Goal: Register for event/course

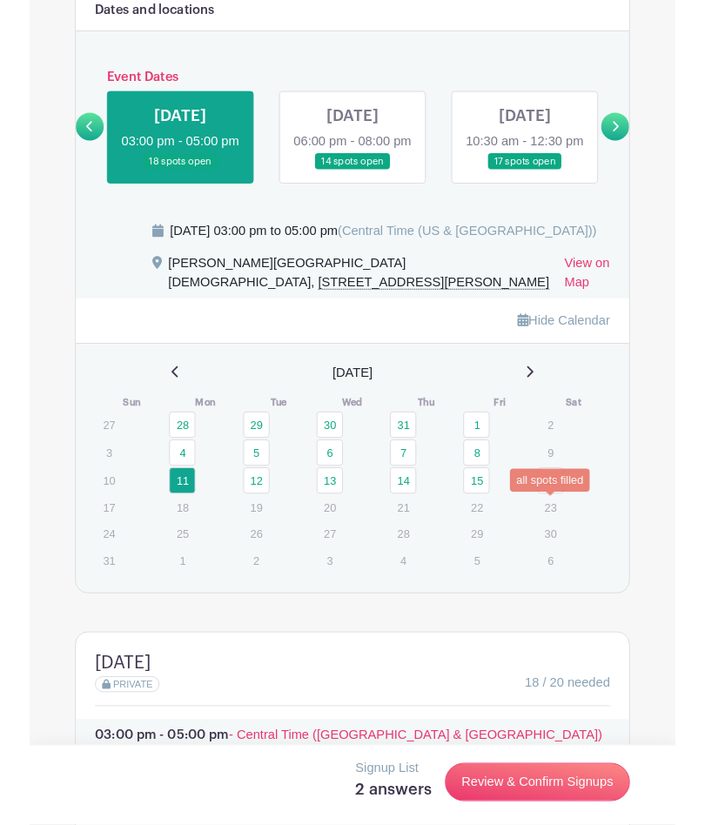
scroll to position [1115, 0]
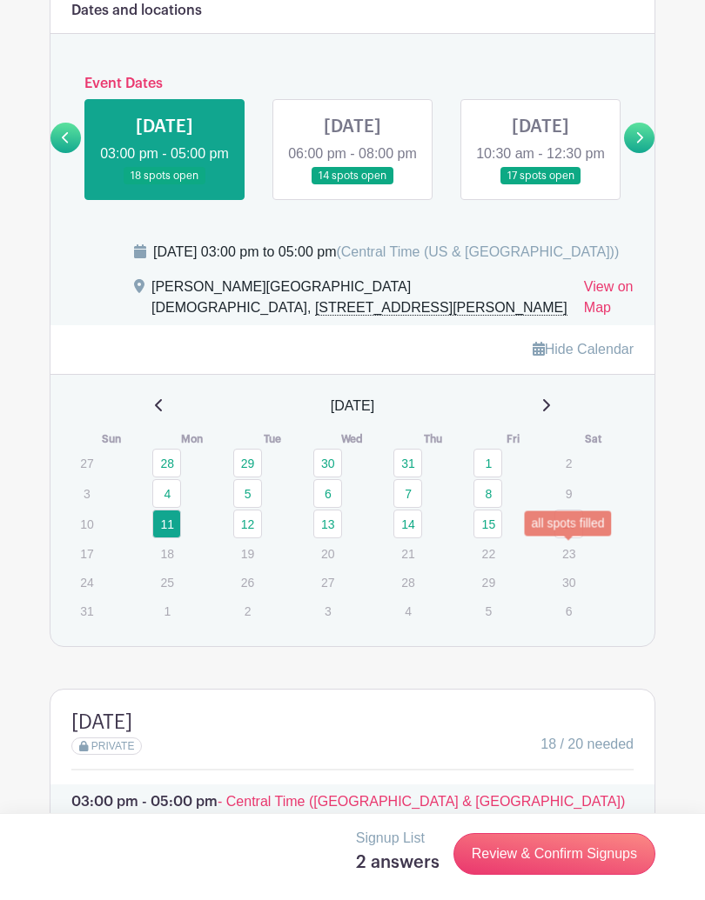
click at [575, 539] on link "16" at bounding box center [568, 524] width 29 height 29
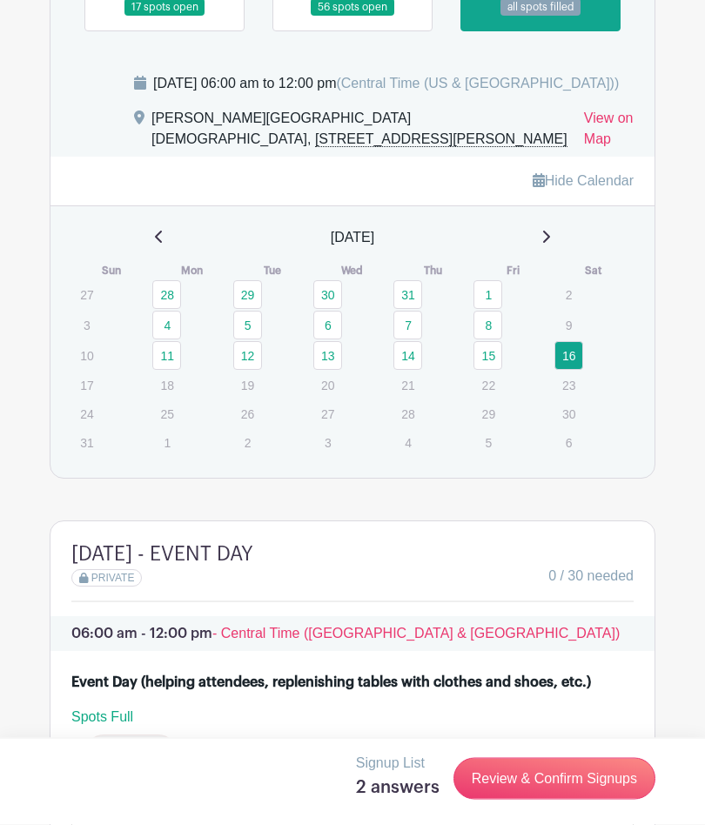
scroll to position [1284, 0]
click at [495, 370] on link "15" at bounding box center [487, 355] width 29 height 29
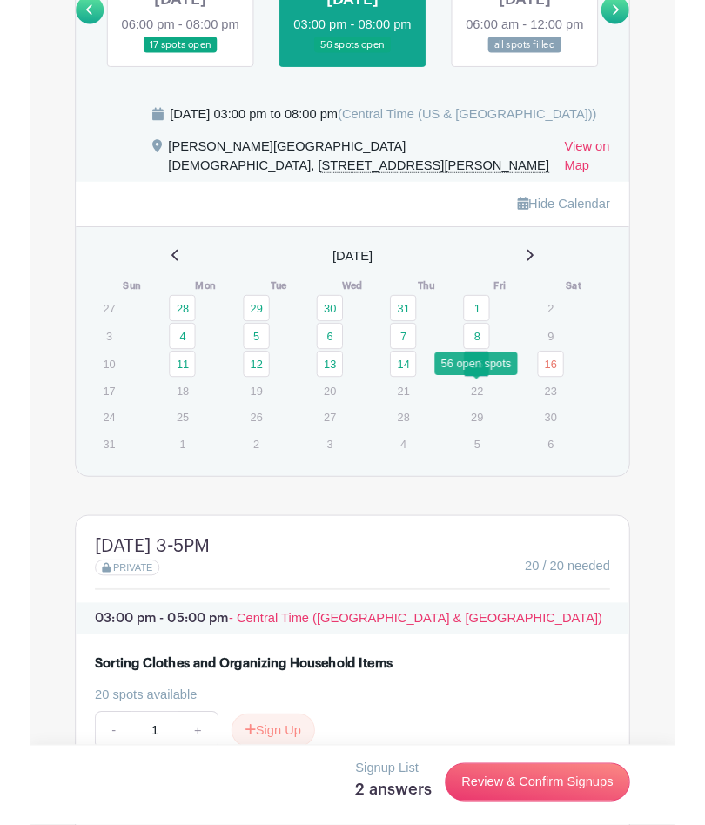
scroll to position [1242, 0]
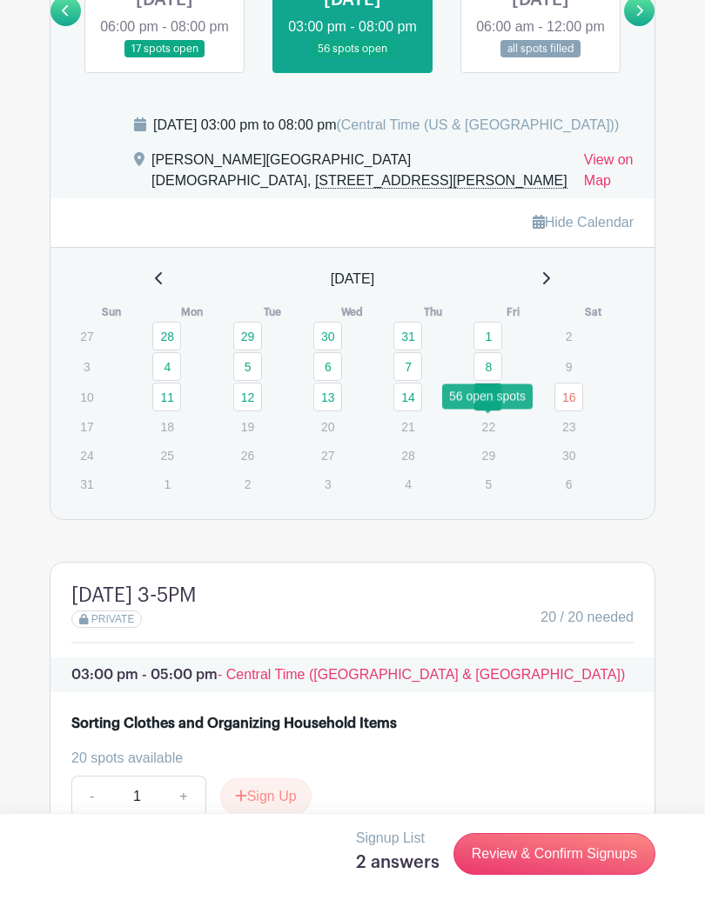
click at [257, 412] on link "12" at bounding box center [247, 397] width 29 height 29
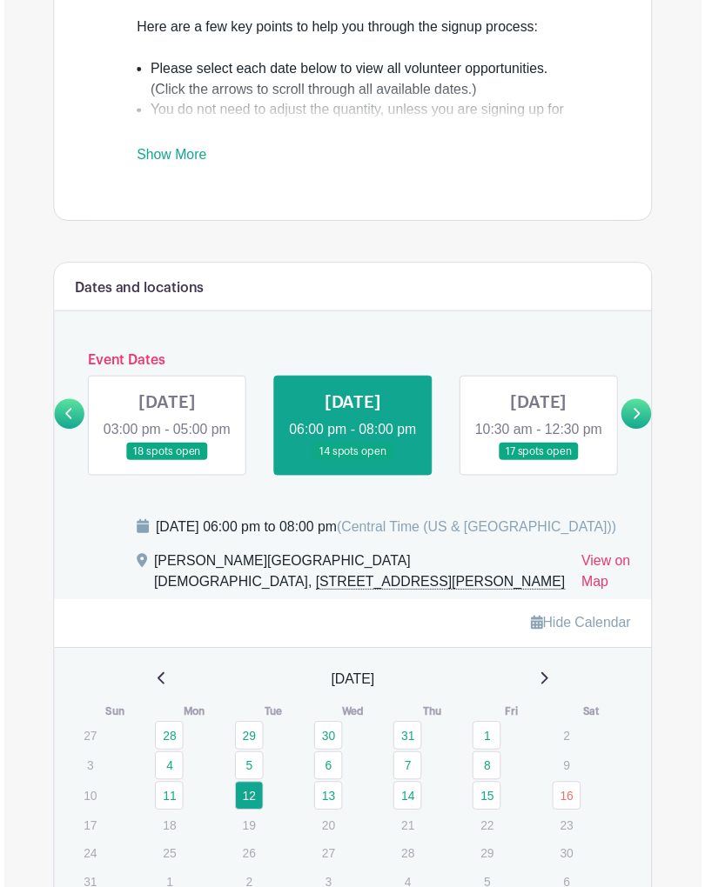
scroll to position [907, 0]
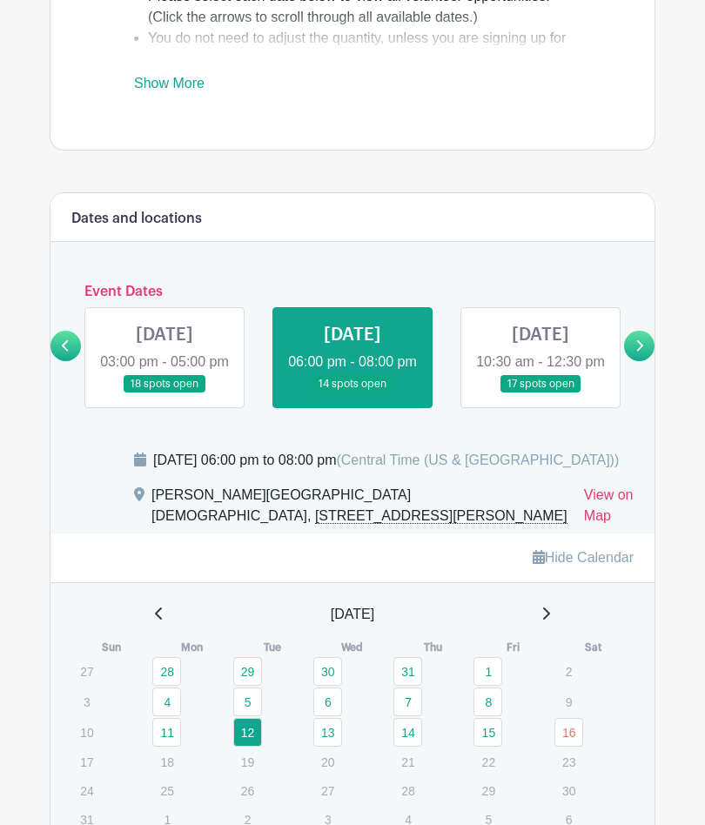
click at [164, 393] on link at bounding box center [164, 393] width 0 height 0
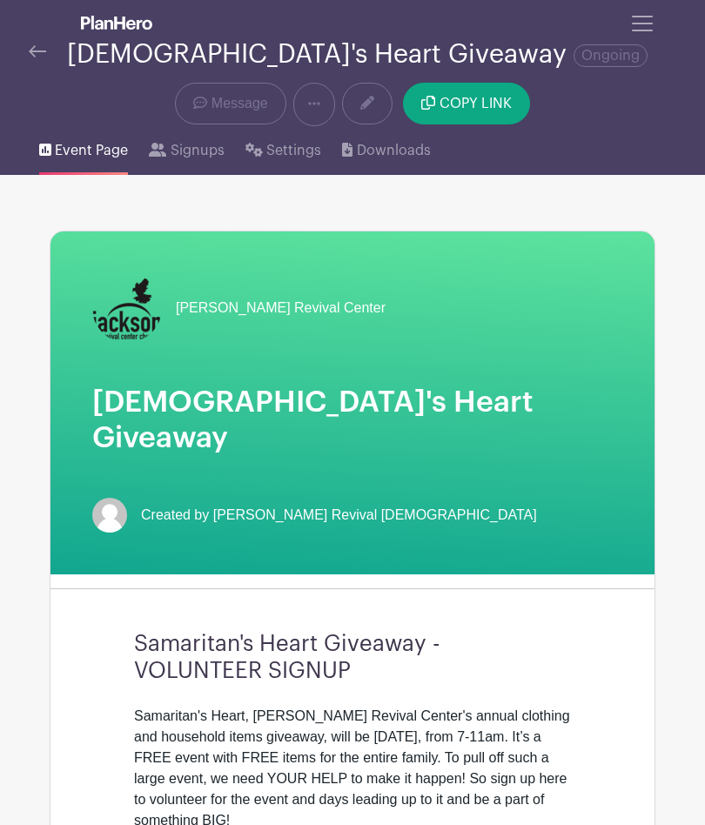
click at [642, 37] on button "Toggle navigation" at bounding box center [642, 23] width 47 height 33
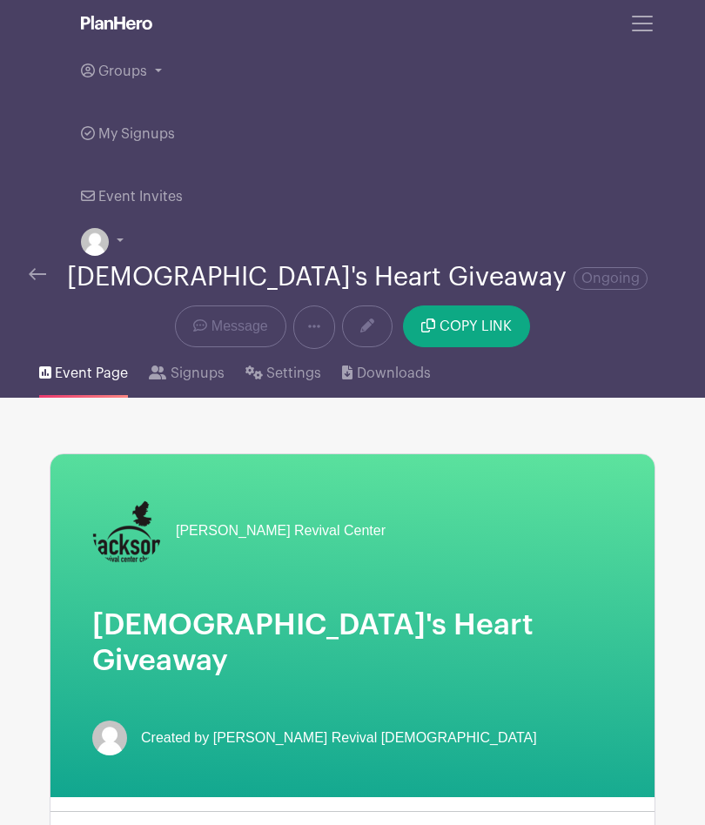
click at [157, 72] on link "Groups" at bounding box center [352, 71] width 543 height 63
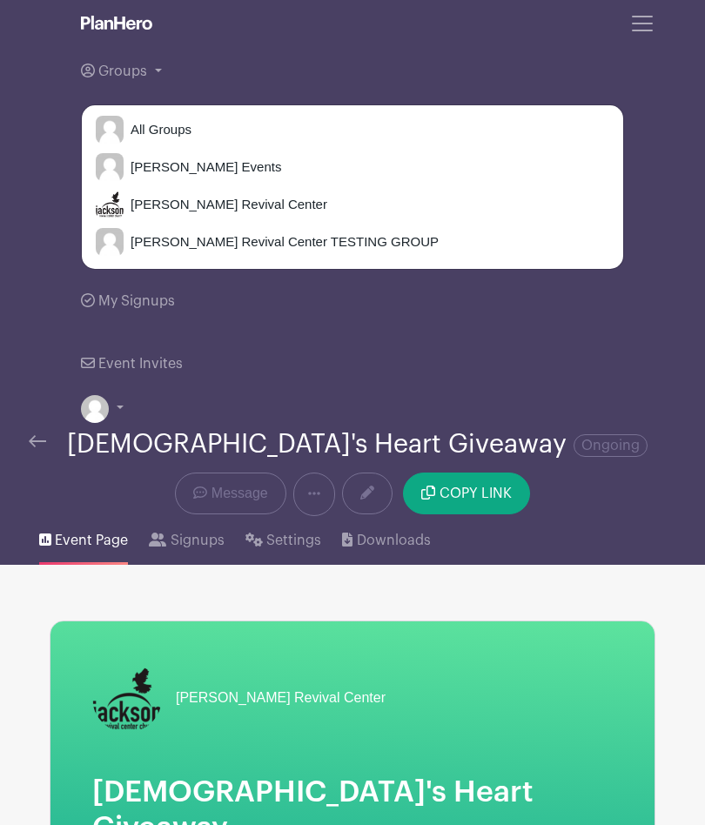
click at [137, 204] on span "[PERSON_NAME] Revival Center" at bounding box center [226, 205] width 204 height 20
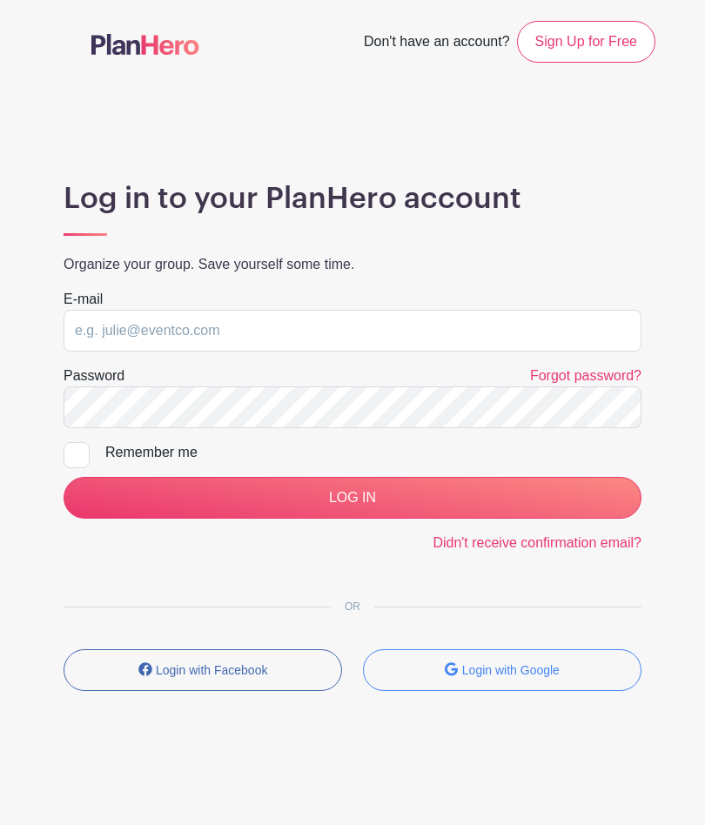
click at [368, 331] on input "email" at bounding box center [353, 331] width 578 height 42
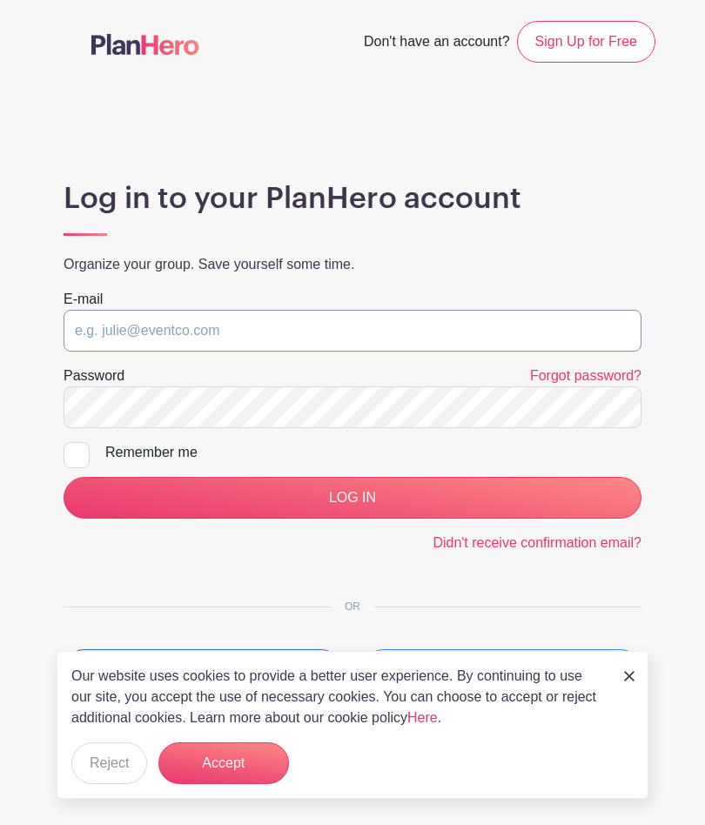
type input "[EMAIL_ADDRESS][DOMAIN_NAME]"
click at [386, 501] on input "LOG IN" at bounding box center [353, 498] width 578 height 42
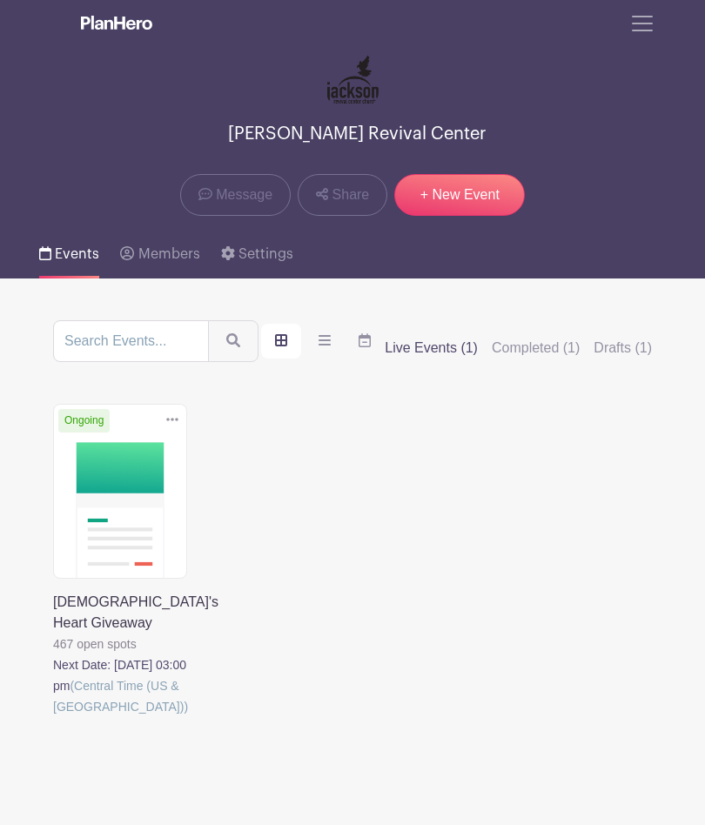
click at [53, 717] on link at bounding box center [53, 717] width 0 height 0
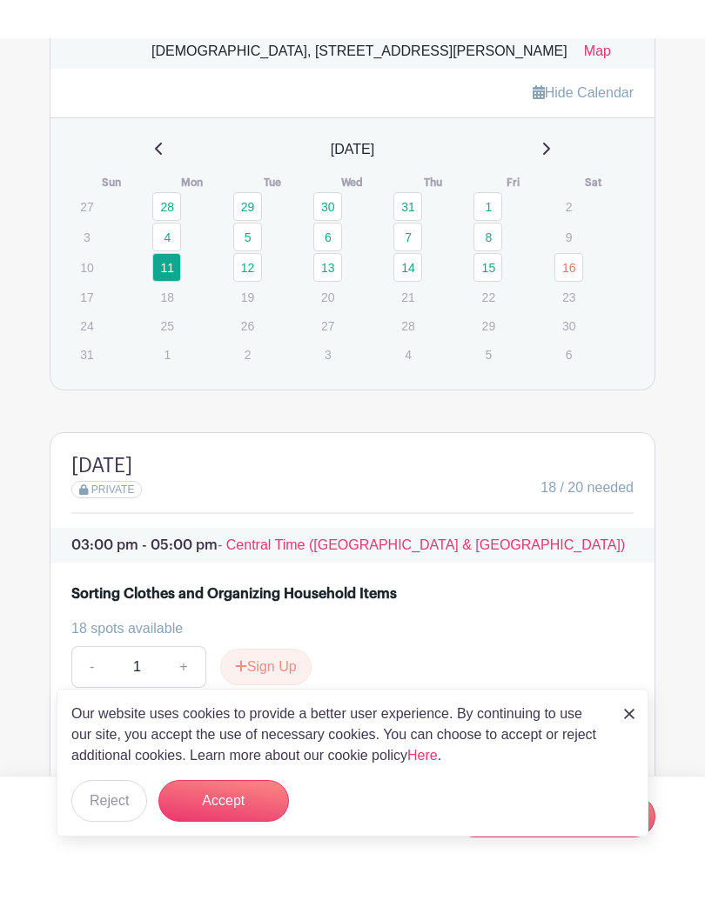
scroll to position [1335, 0]
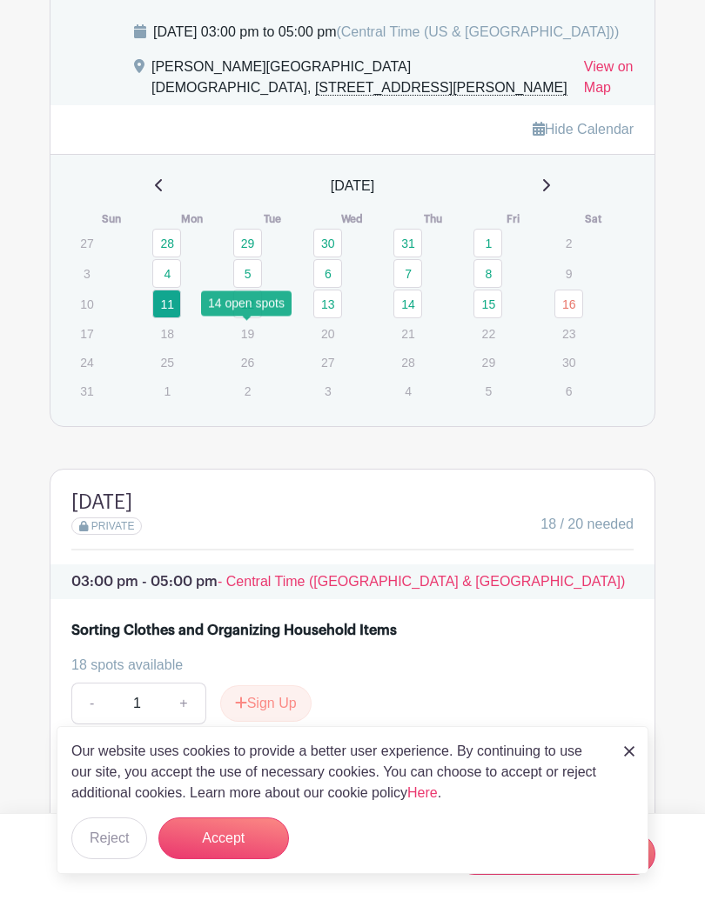
click at [254, 318] on link "12" at bounding box center [247, 304] width 29 height 29
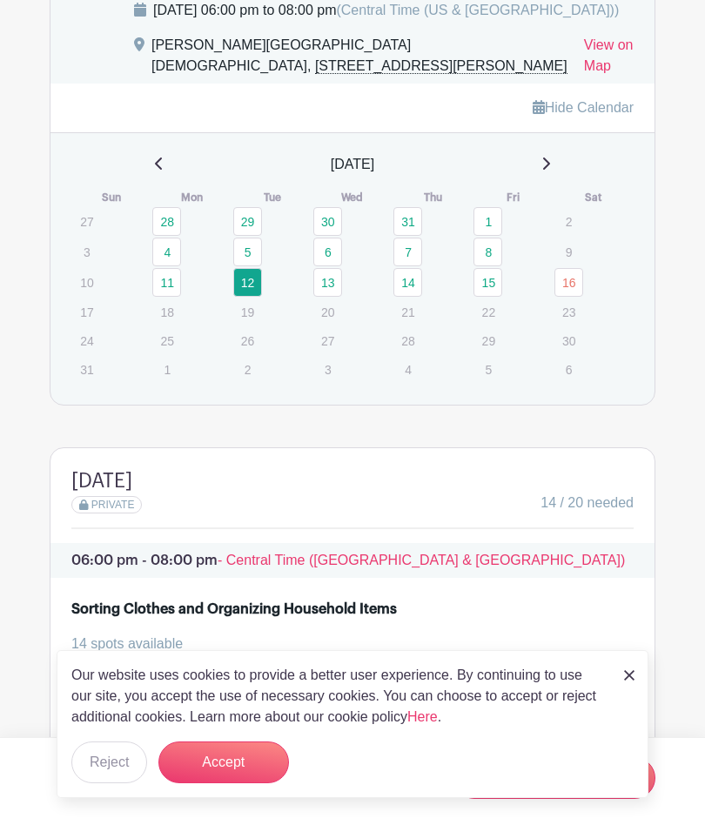
scroll to position [1282, 0]
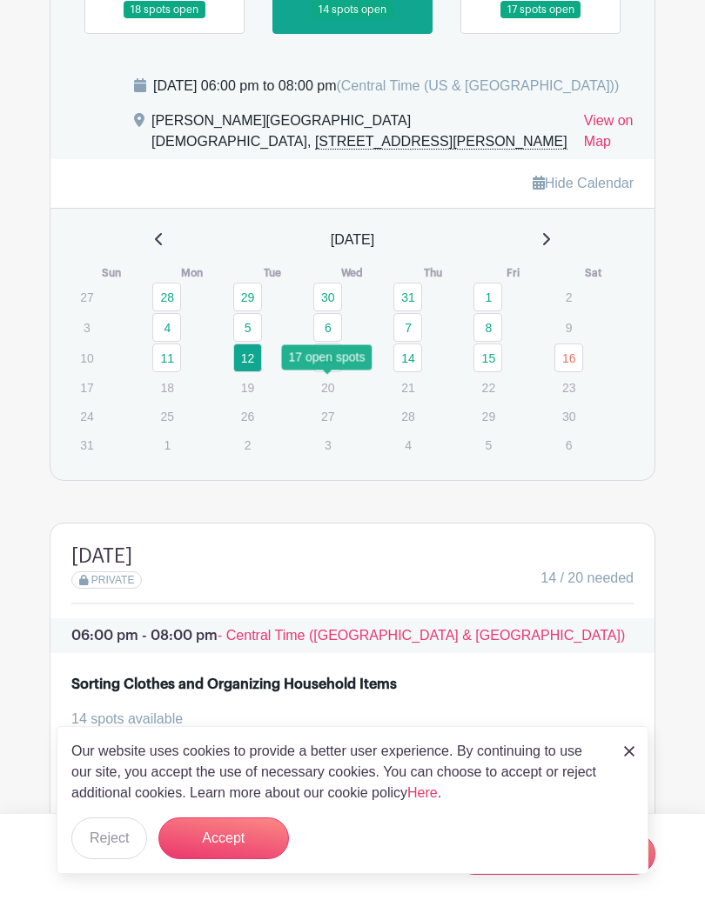
click at [331, 372] on link "13" at bounding box center [327, 358] width 29 height 29
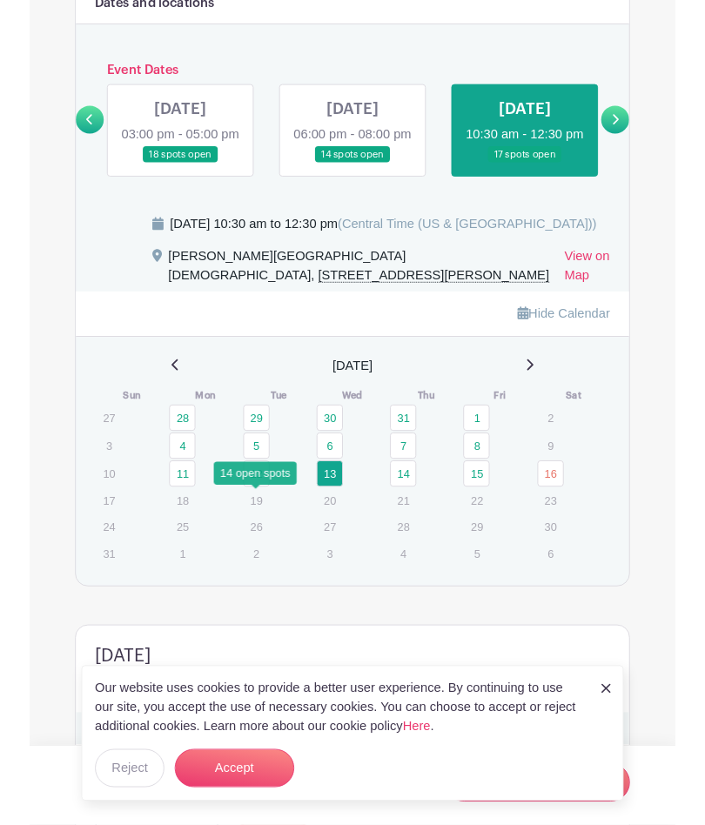
scroll to position [1123, 0]
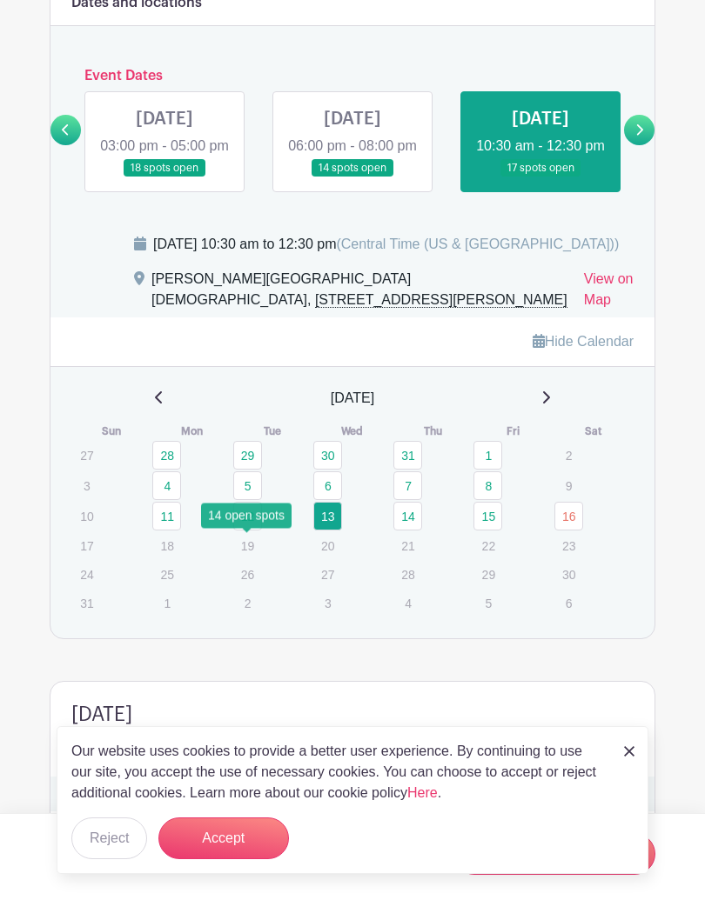
click at [251, 531] on link "12" at bounding box center [247, 516] width 29 height 29
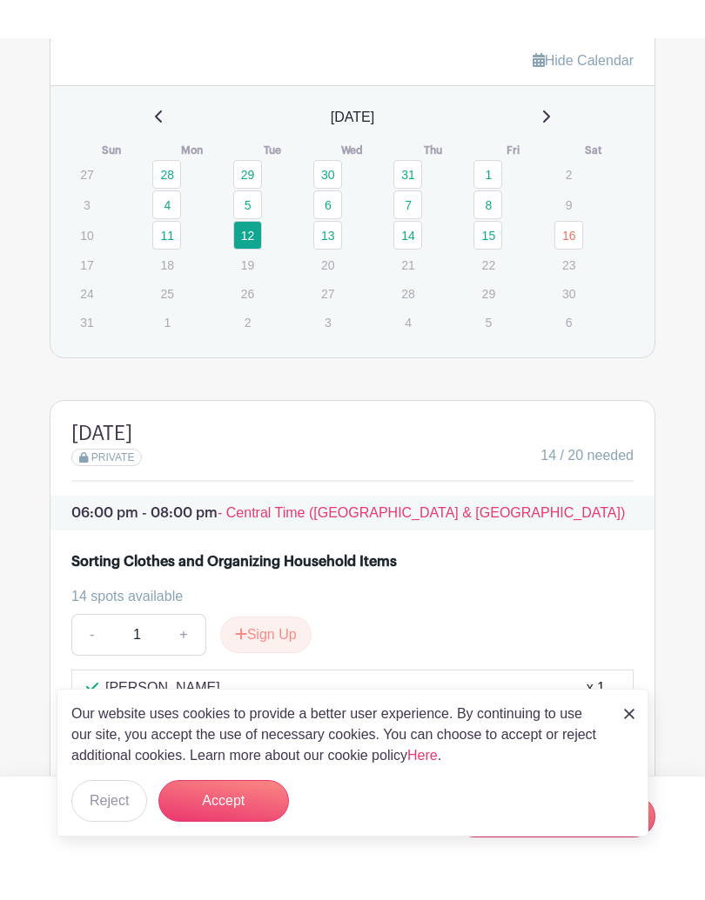
scroll to position [1368, 0]
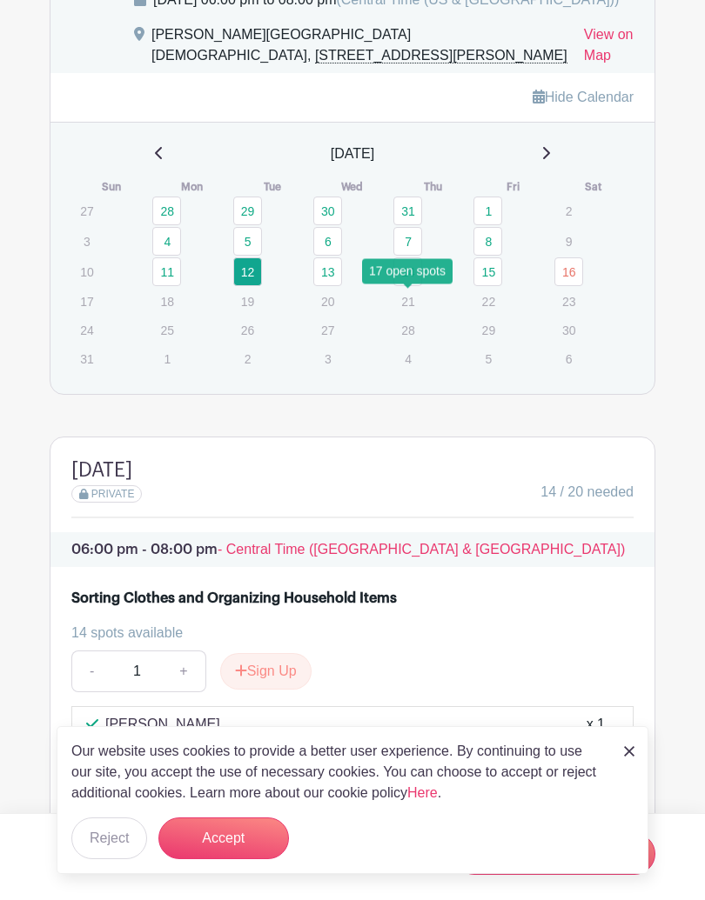
click at [414, 286] on link "14" at bounding box center [407, 272] width 29 height 29
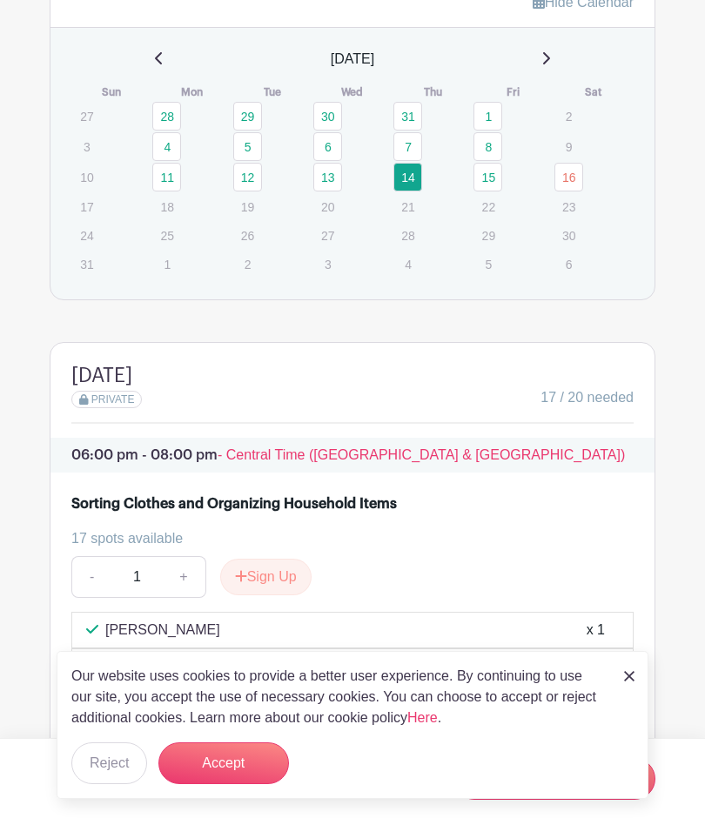
scroll to position [1461, 0]
